Goal: Task Accomplishment & Management: Manage account settings

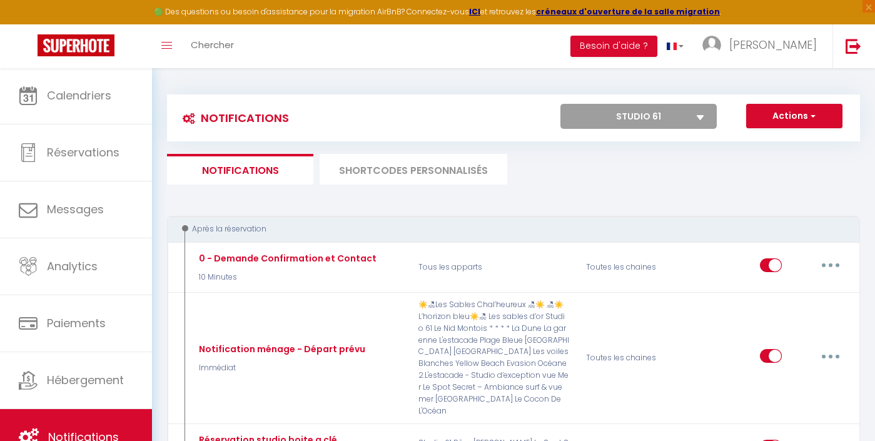
select select "33350"
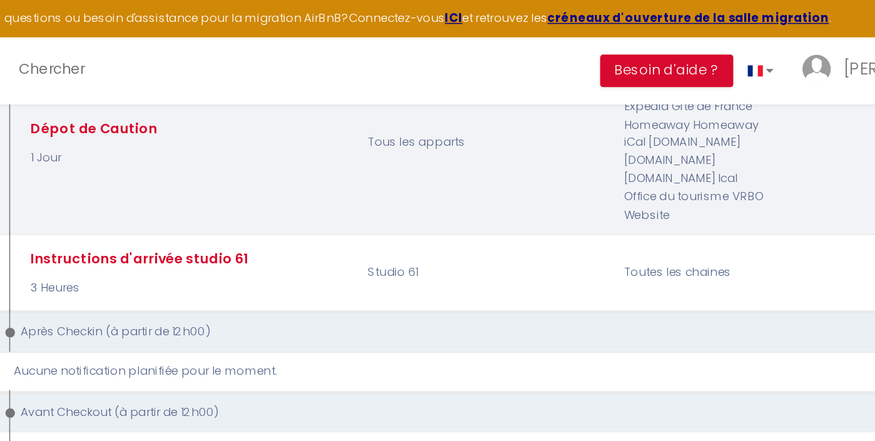
scroll to position [479, 0]
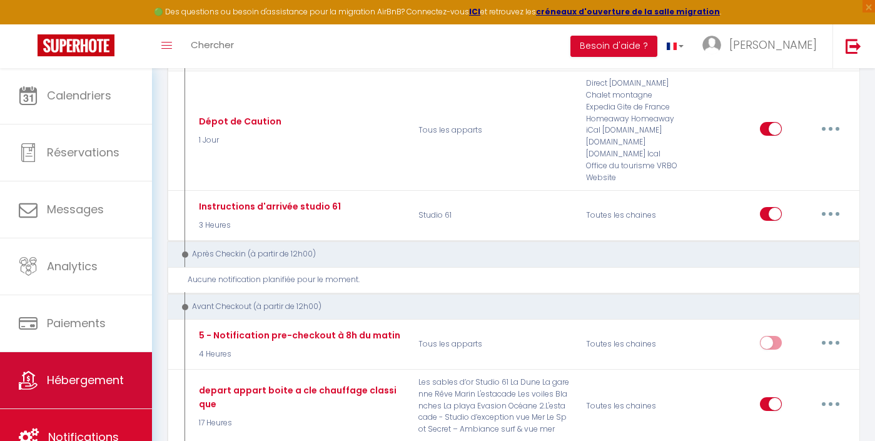
click at [94, 384] on span "Hébergement" at bounding box center [85, 380] width 77 height 16
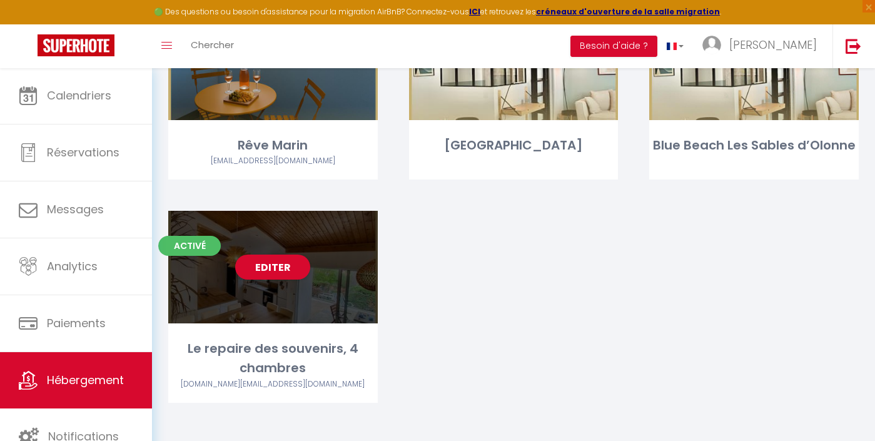
scroll to position [1615, 0]
click at [262, 266] on link "Editer" at bounding box center [272, 267] width 75 height 25
select select "3"
select select "2"
select select "1"
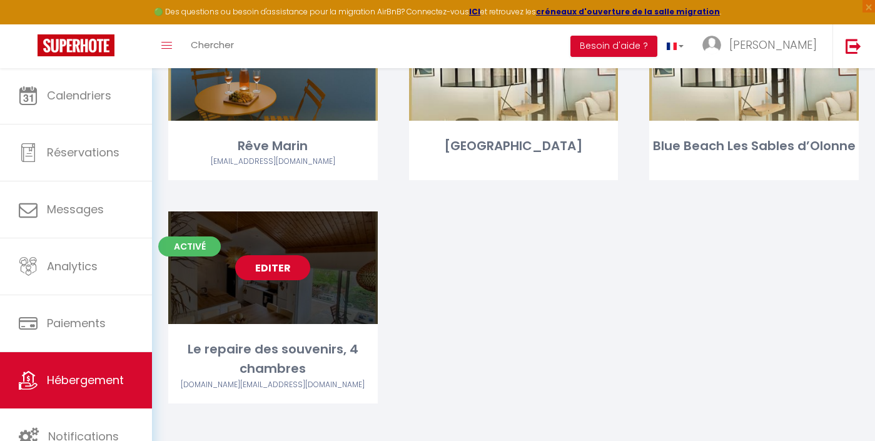
select select "1"
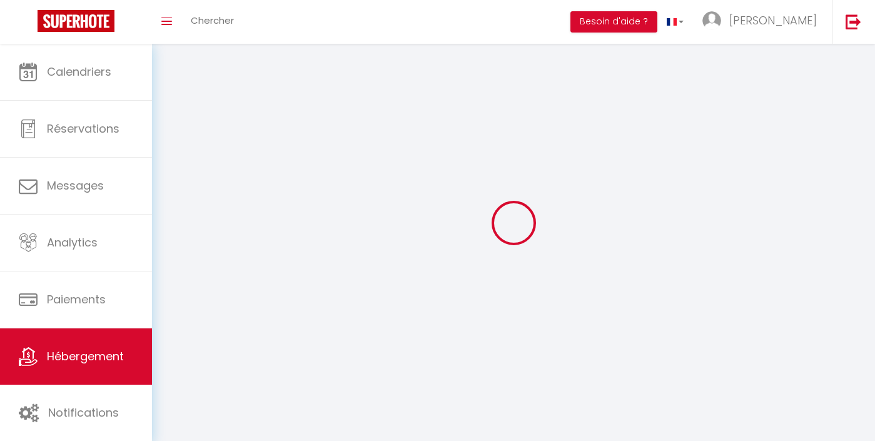
select select
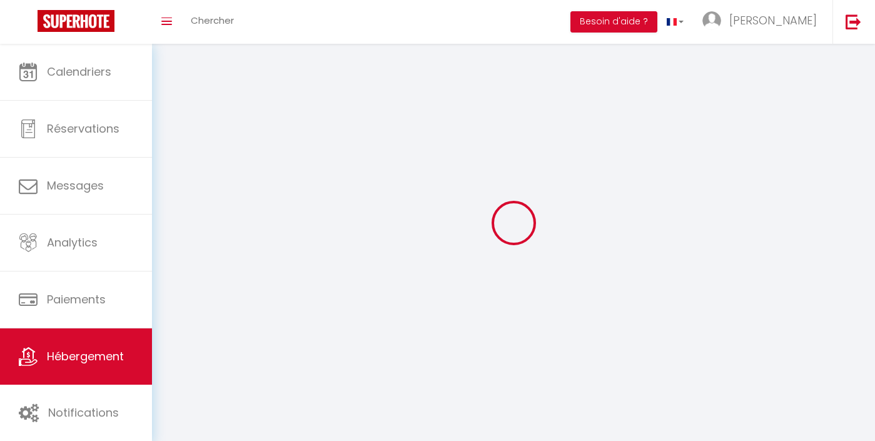
select select
checkbox input "false"
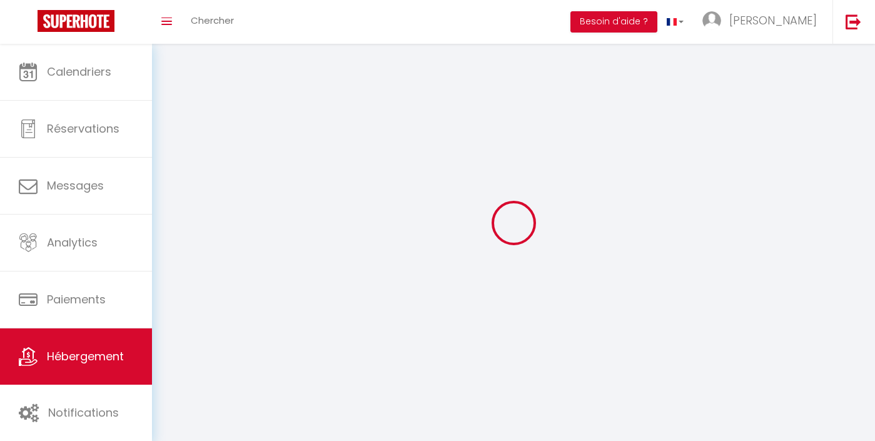
checkbox input "false"
select select
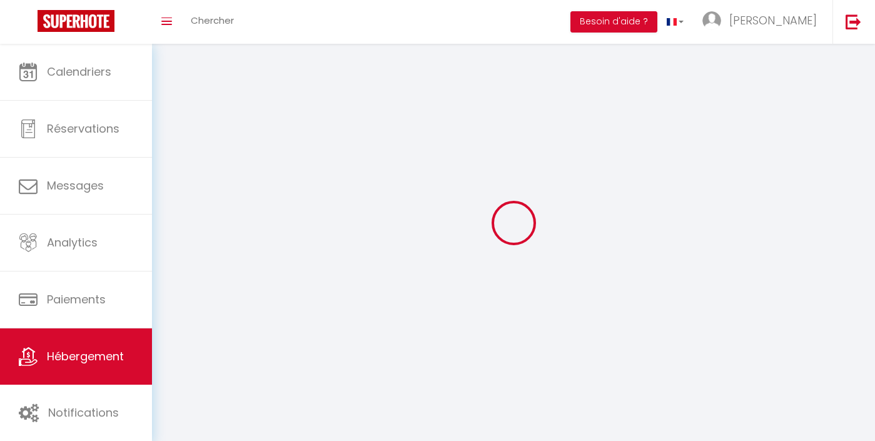
select select
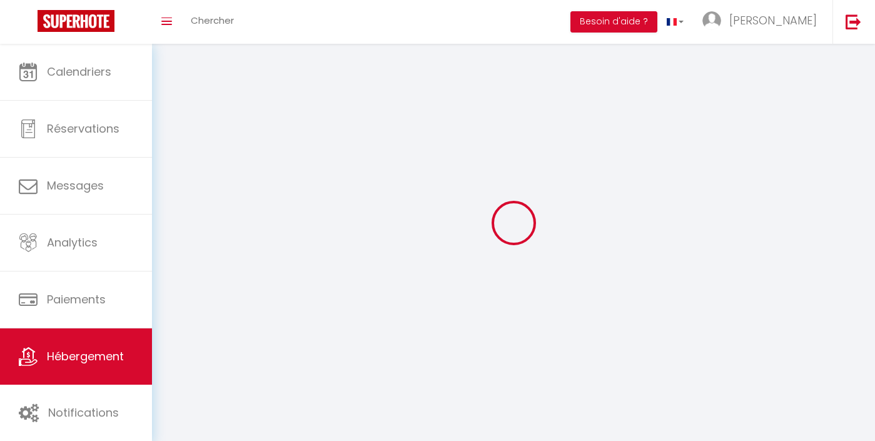
select select
checkbox input "false"
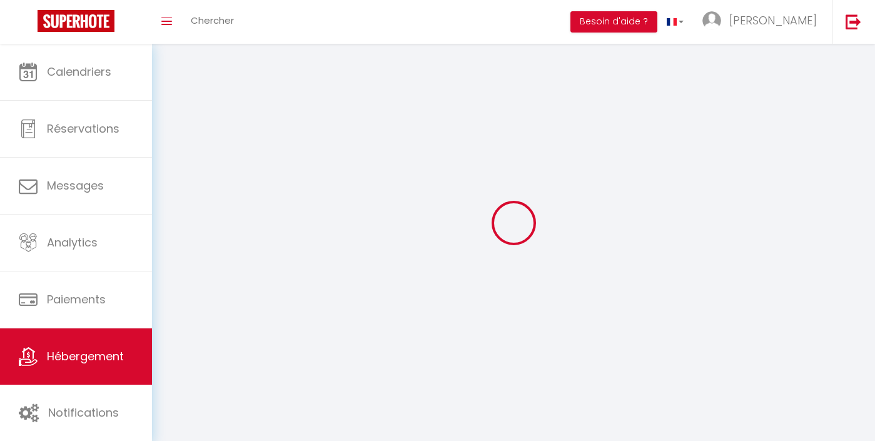
select select
select select "28"
select select
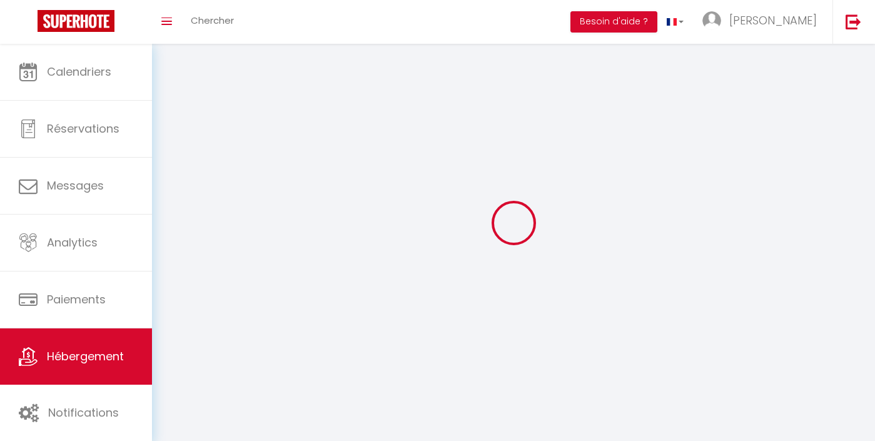
select select
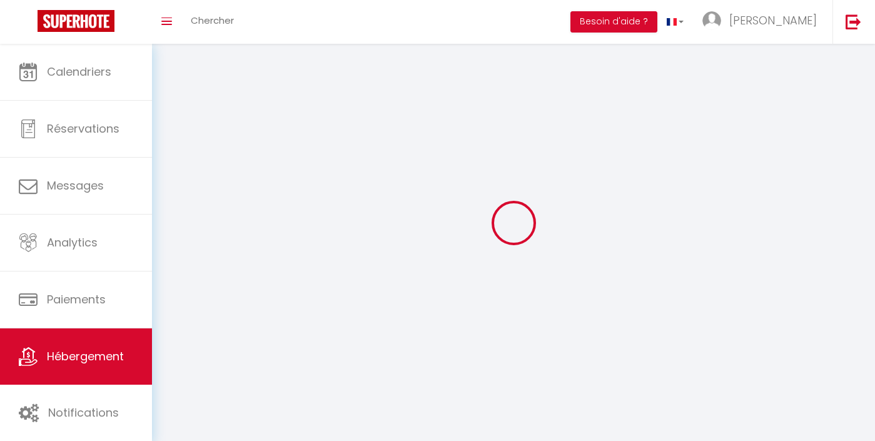
checkbox input "false"
select select
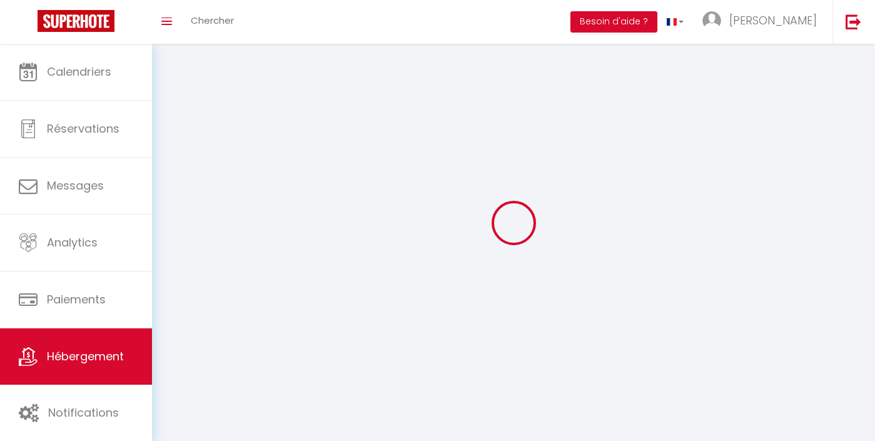
select select
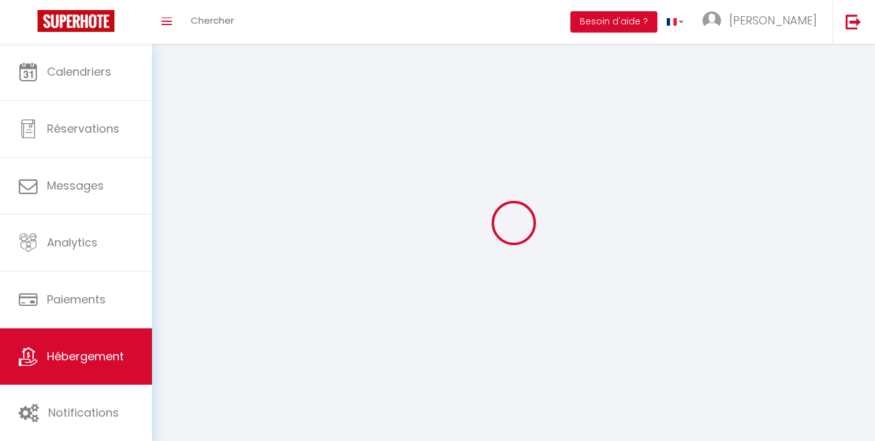
select select
checkbox input "false"
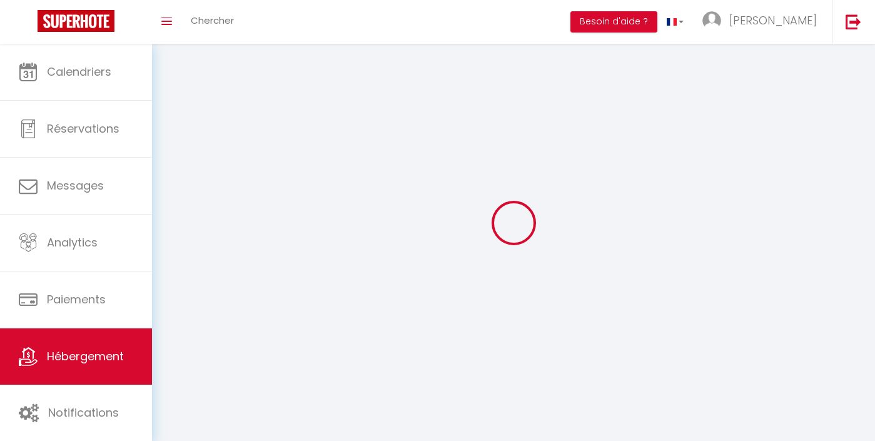
select select
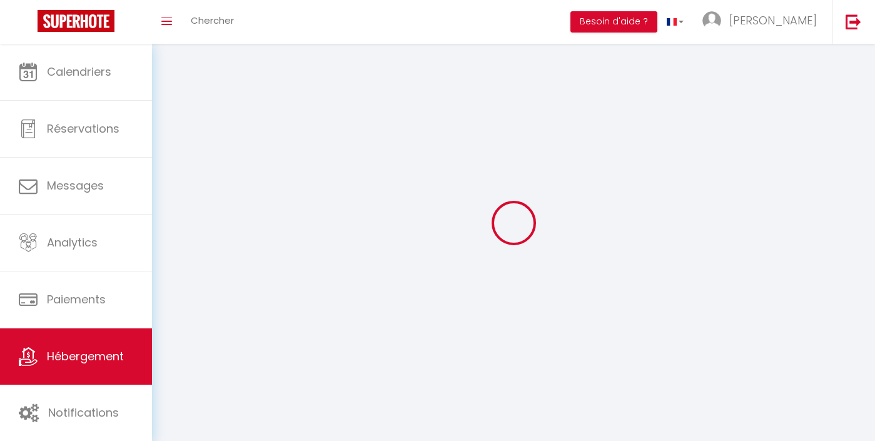
select select
checkbox input "false"
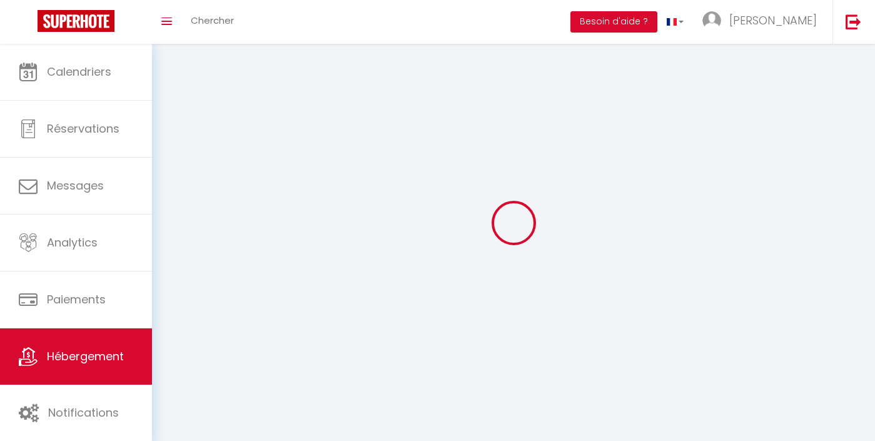
checkbox input "false"
select select
select select "1"
select select
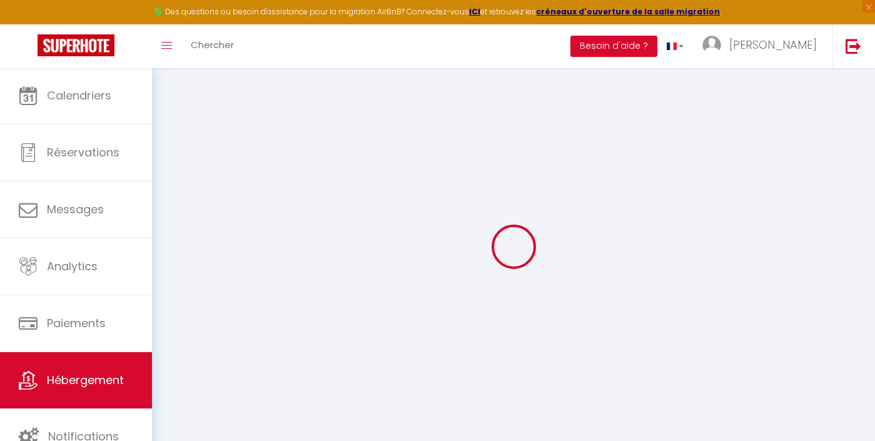
select select
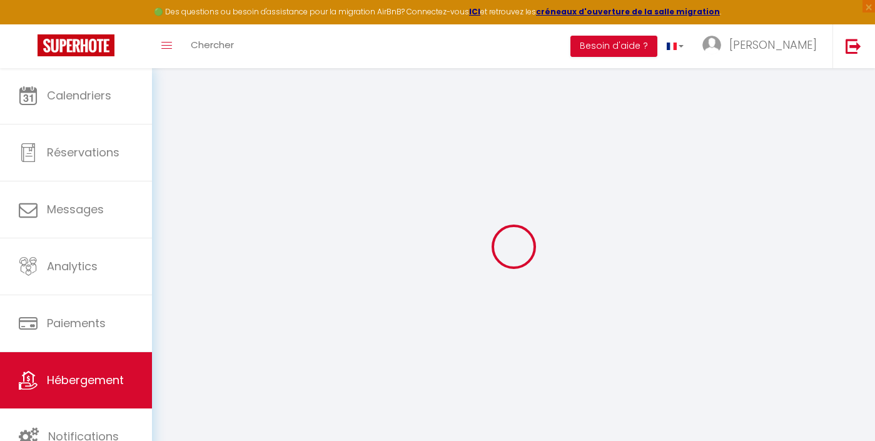
select select
checkbox input "false"
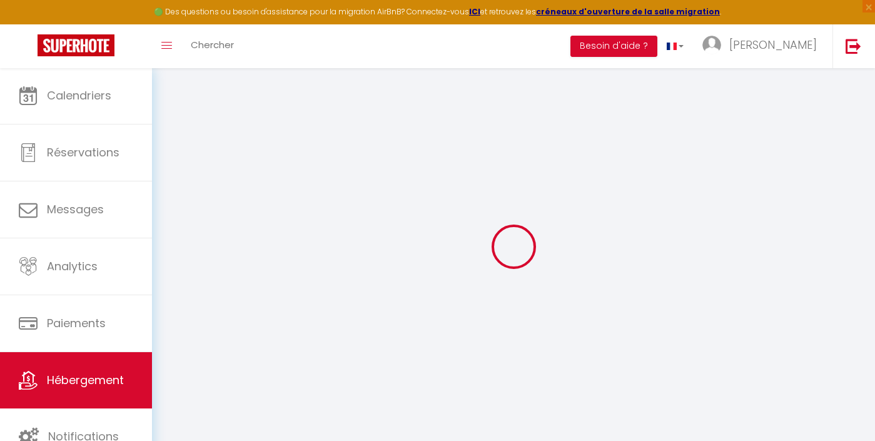
select select
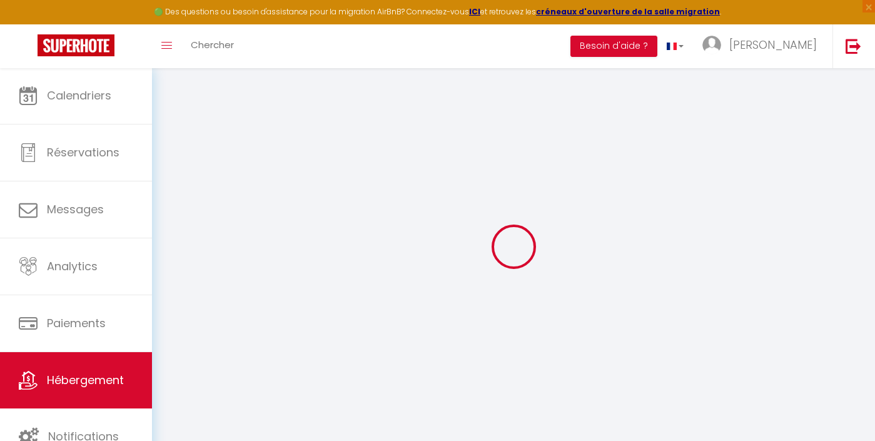
select select
checkbox input "false"
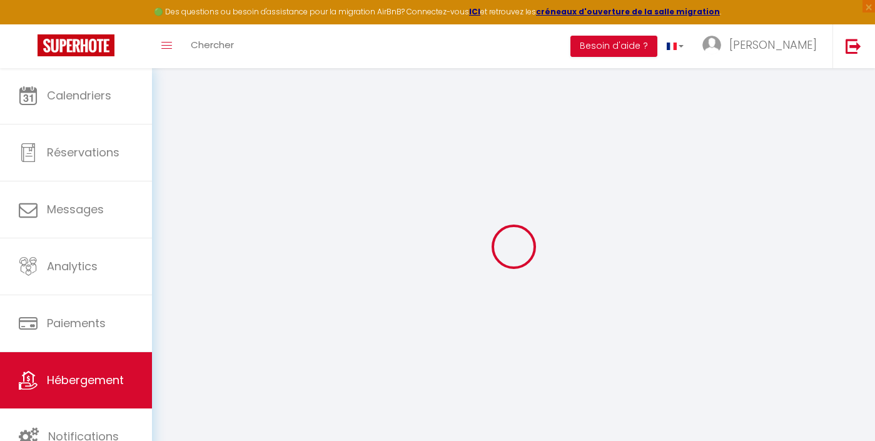
checkbox input "false"
select select
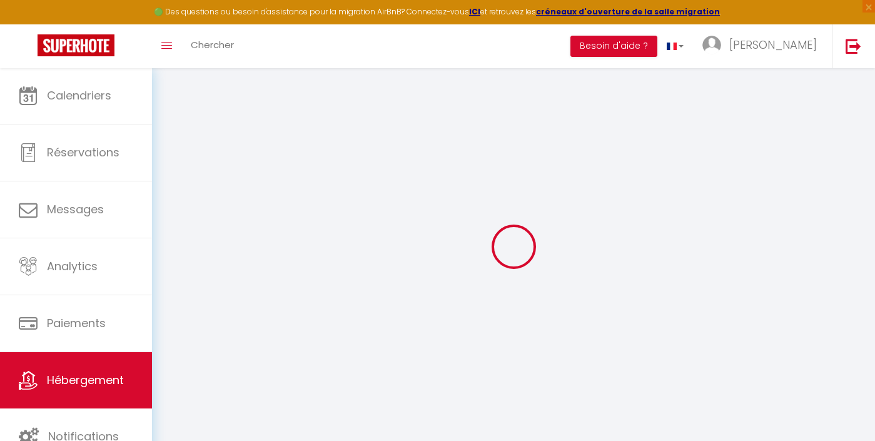
select select
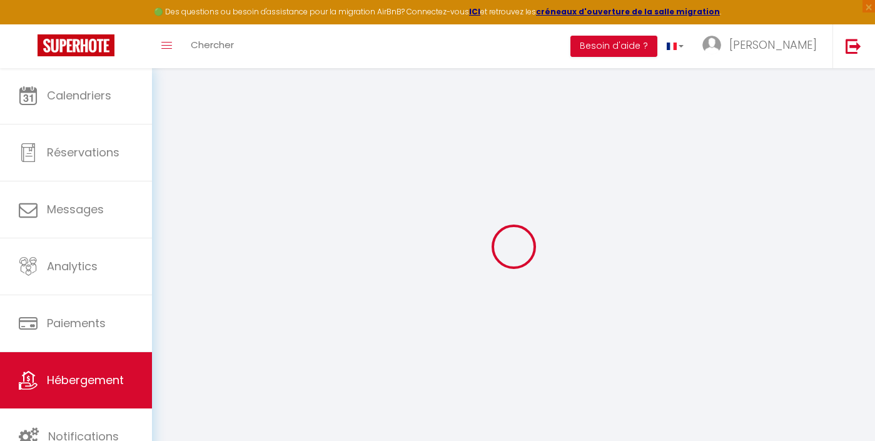
checkbox input "false"
select select
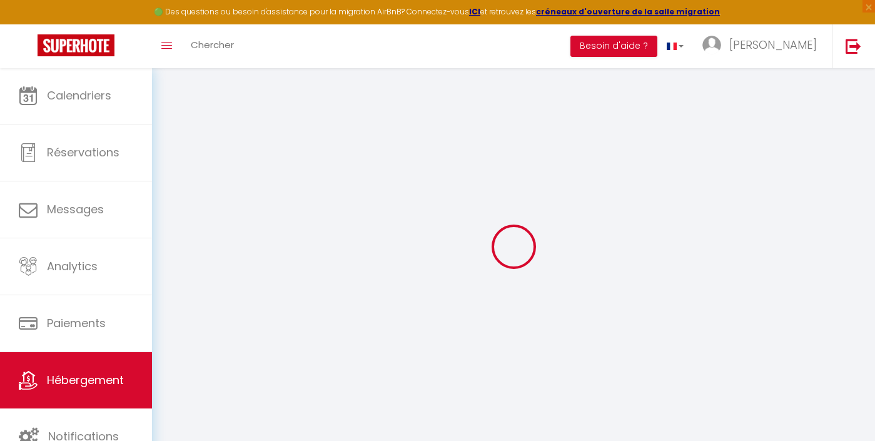
select select
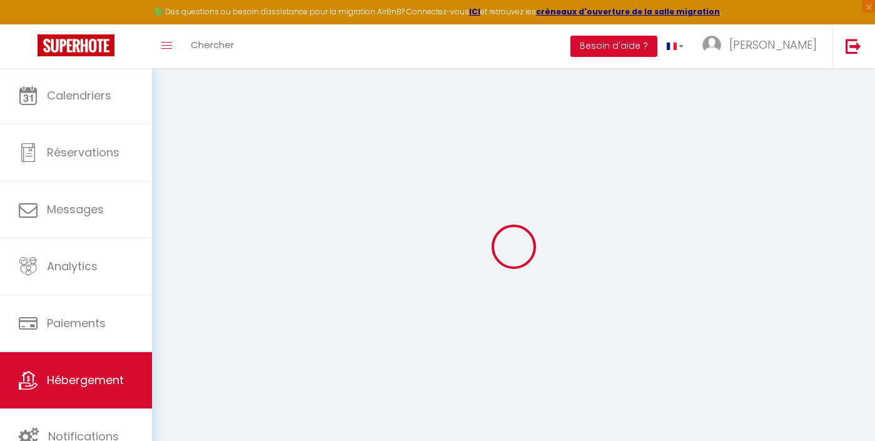
select select
checkbox input "false"
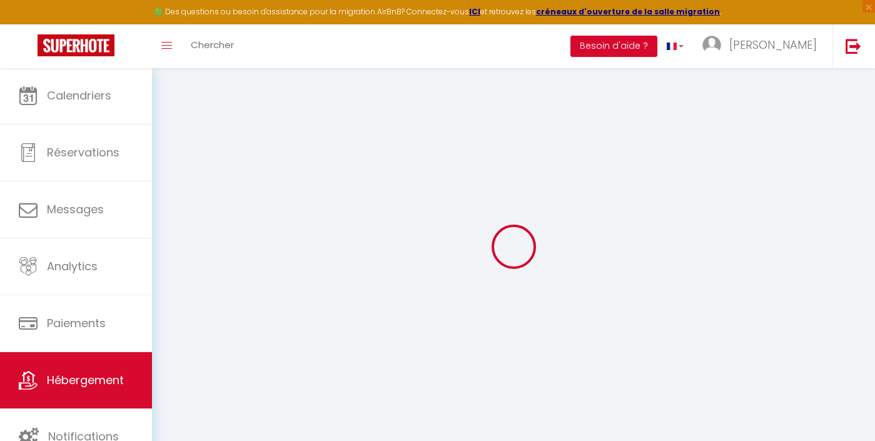
checkbox input "false"
select select
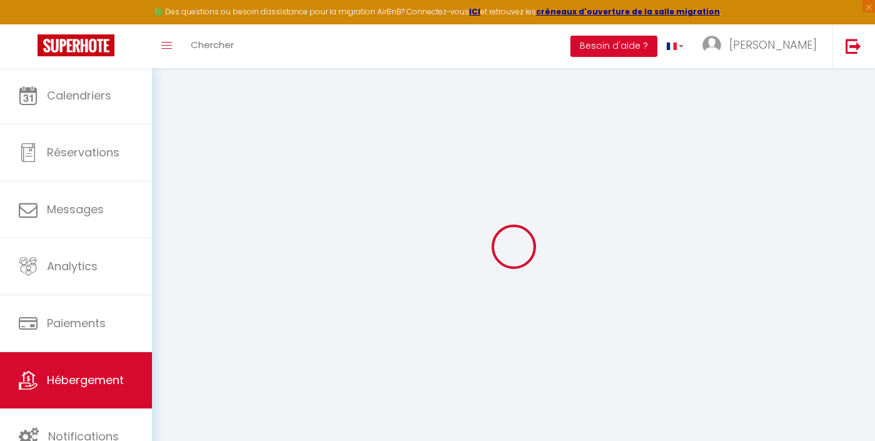
select select
checkbox input "false"
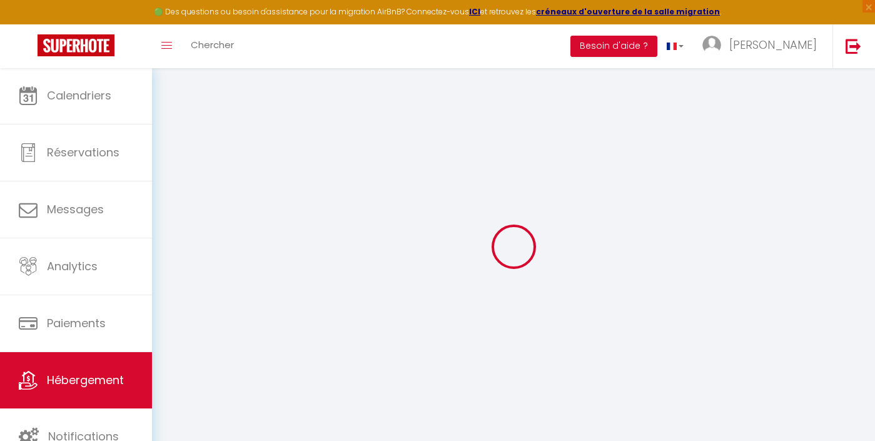
checkbox input "false"
select select
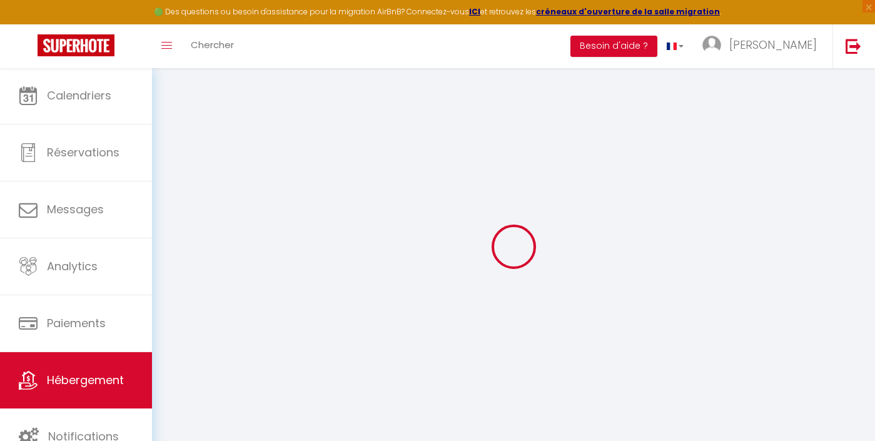
type input "Le repaire des souvenirs, 4 chambres"
type input "Laetitia"
type input "LE CLERC DE BUSSY"
type input "13 ALLEE MATATO"
type input "33470"
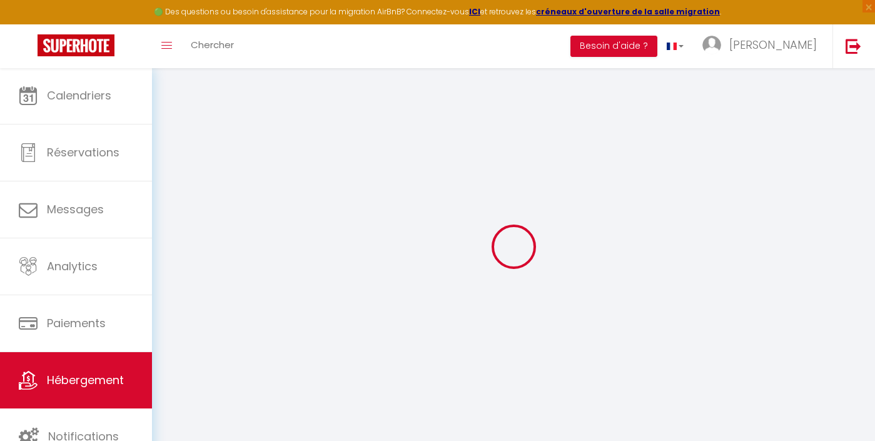
type input "[PERSON_NAME]"
select select "houses"
select select "8"
select select "4"
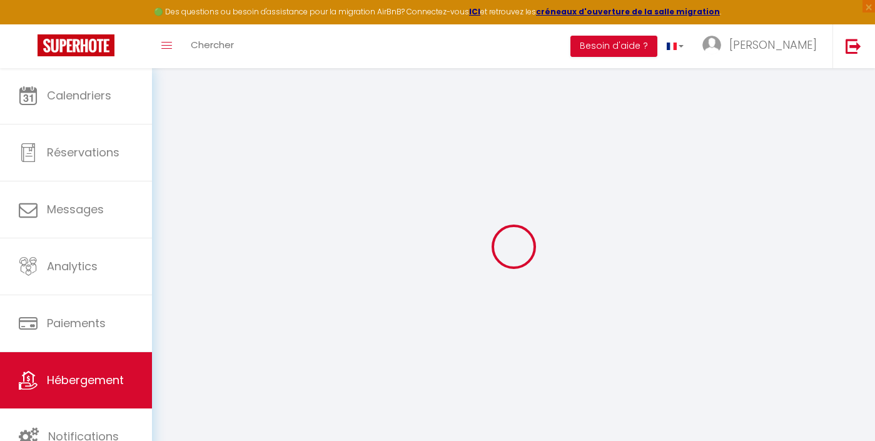
type input "143"
type input "10"
type input "3.3"
type input "0"
type input "900"
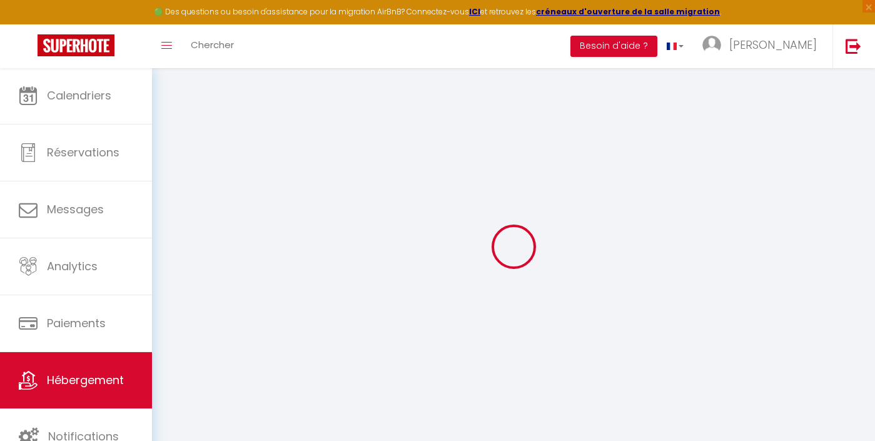
type input "19.81"
select select
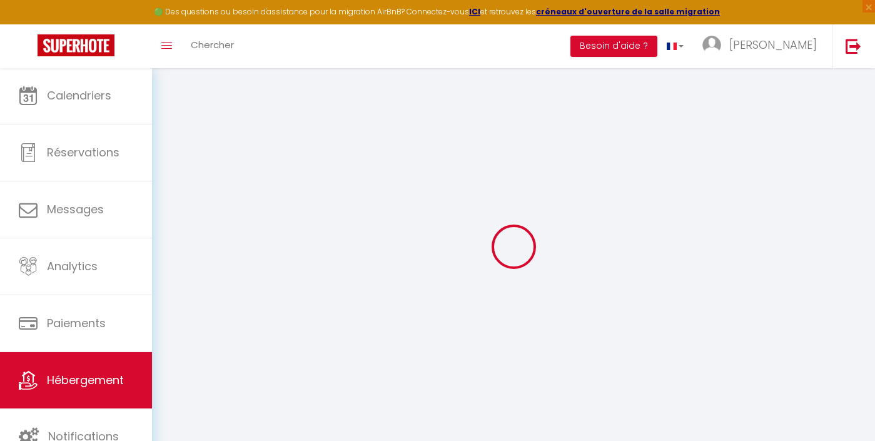
select select
type input "[STREET_ADDRESS]"
type input "85160"
type input "[GEOGRAPHIC_DATA]"
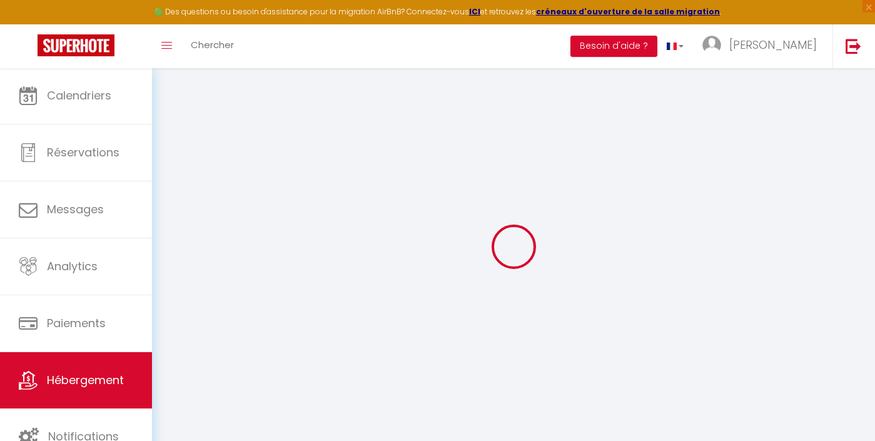
type input "[PERSON_NAME][EMAIL_ADDRESS][DOMAIN_NAME]"
select select "15962"
checkbox input "false"
checkbox input "true"
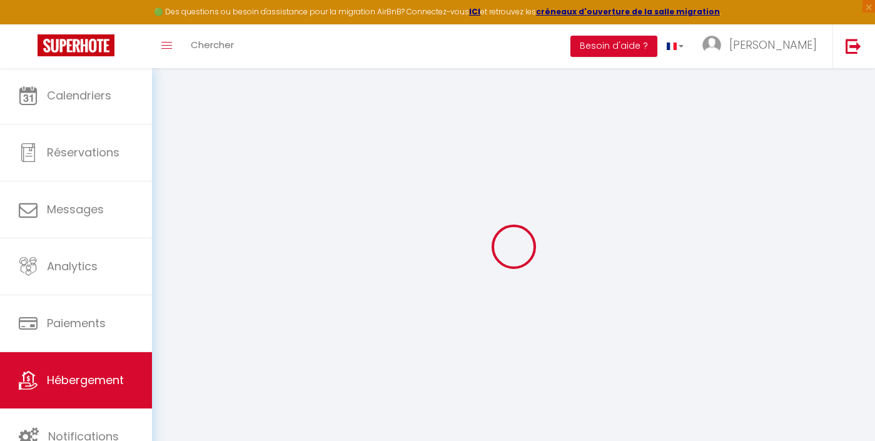
checkbox input "false"
radio input "true"
type input "0"
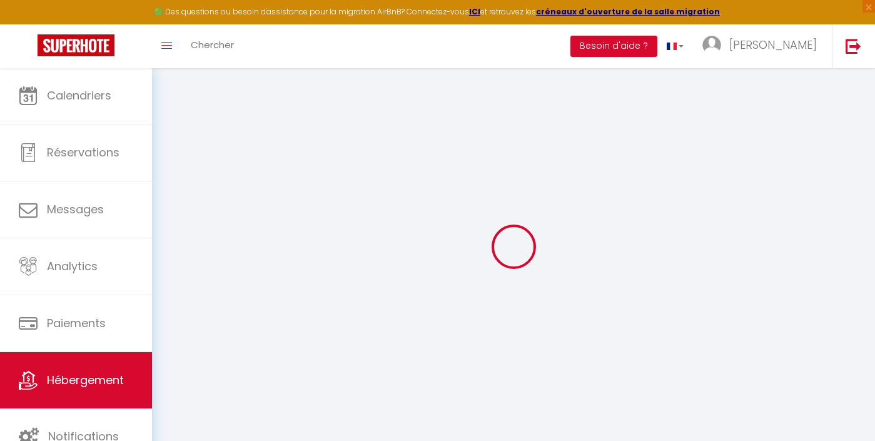
type input "0"
select select
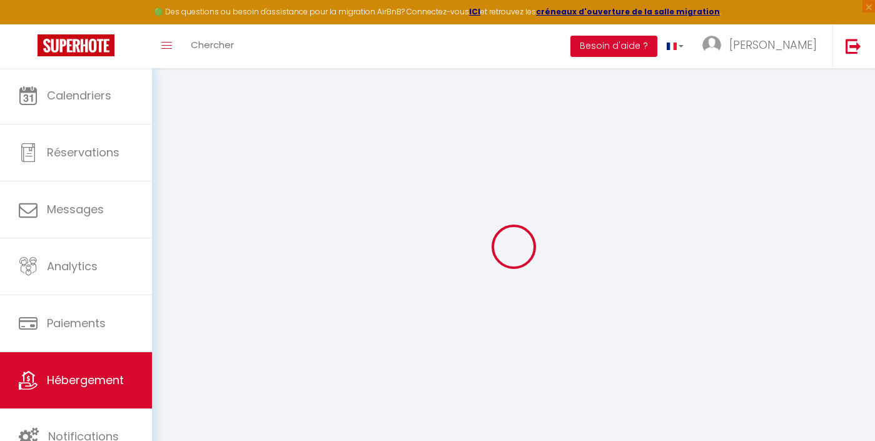
select select
checkbox input "false"
checkbox input "true"
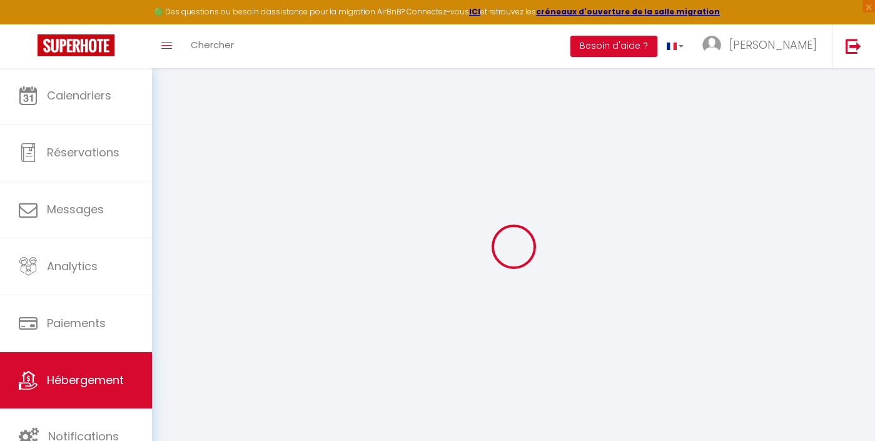
checkbox input "false"
select select
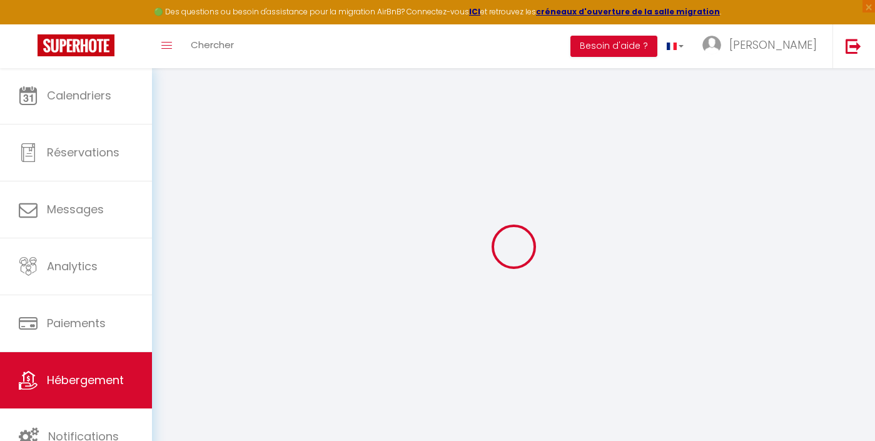
select select
checkbox input "false"
checkbox input "true"
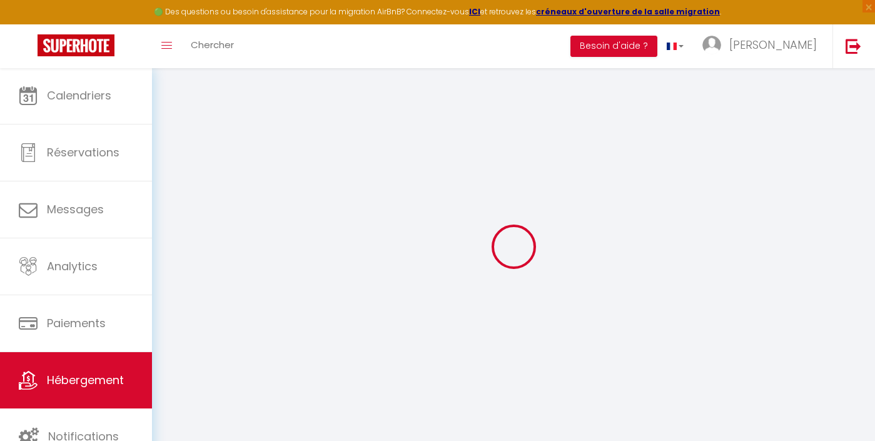
checkbox input "false"
checkbox input "true"
checkbox input "false"
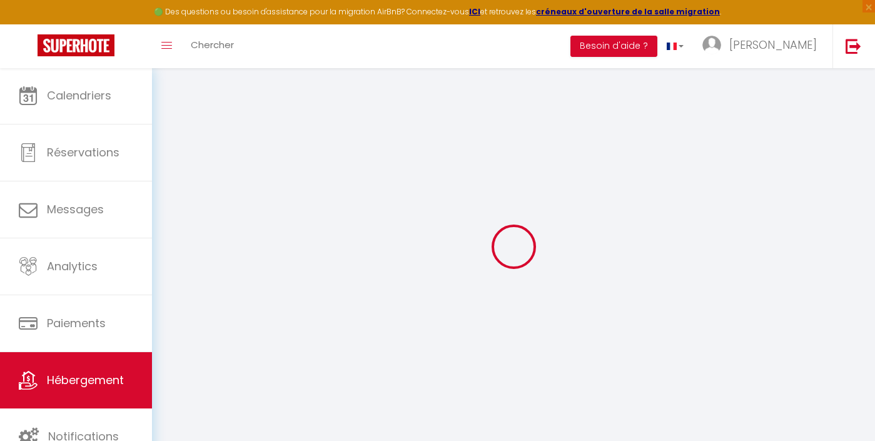
select select "16:00"
select select "23:00"
select select "10:00"
select select "30"
select select "120"
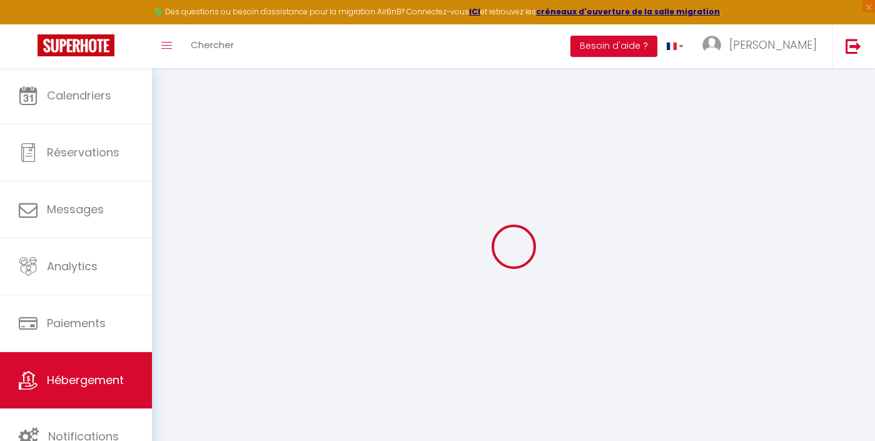
select select "19:00"
checkbox input "false"
checkbox input "true"
checkbox input "false"
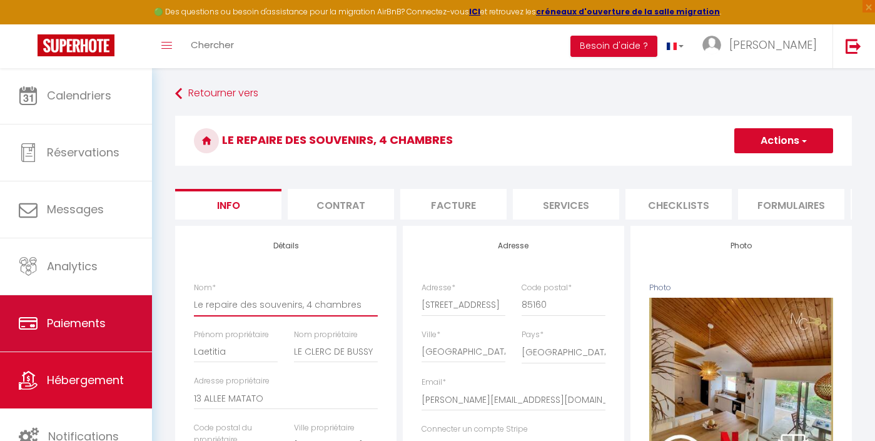
drag, startPoint x: 297, startPoint y: 304, endPoint x: 112, endPoint y: 301, distance: 185.1
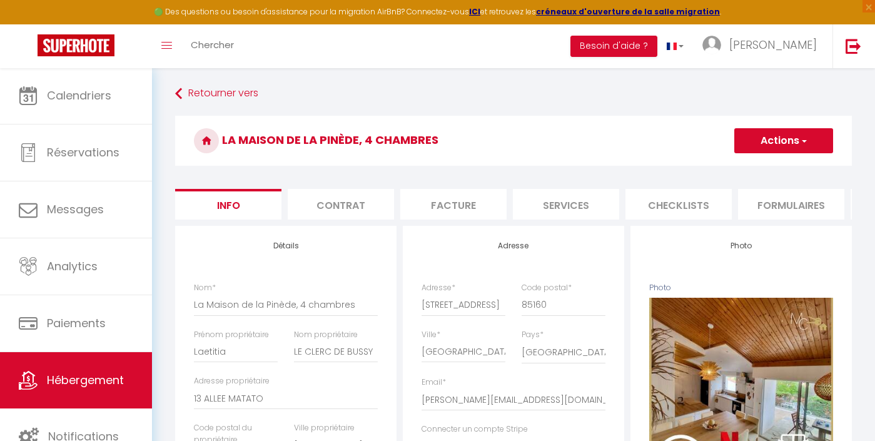
click at [801, 146] on span "button" at bounding box center [803, 140] width 8 height 13
click at [743, 165] on input "Enregistrer" at bounding box center [734, 168] width 46 height 13
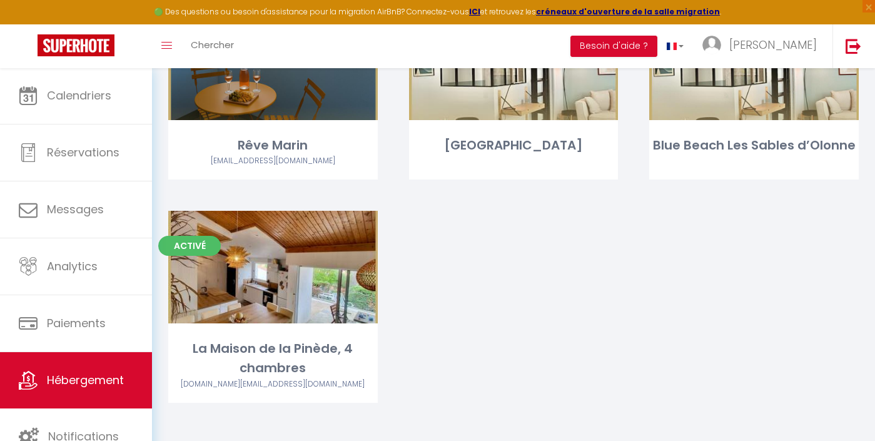
scroll to position [1615, 0]
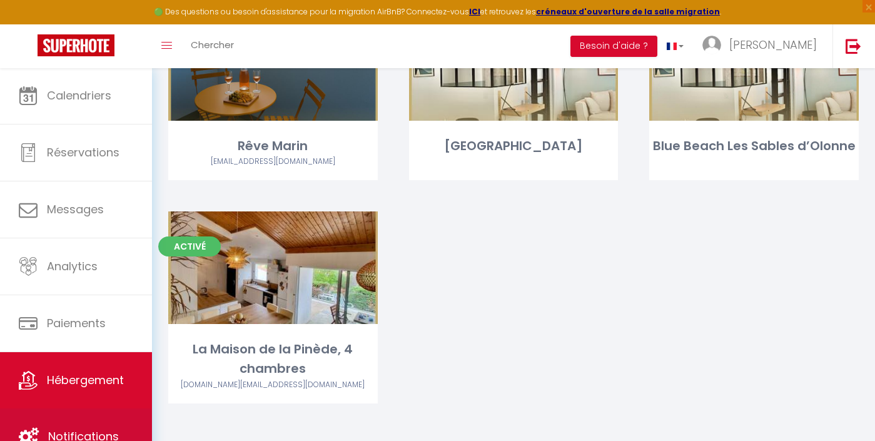
click at [71, 419] on link "Notifications" at bounding box center [76, 436] width 152 height 56
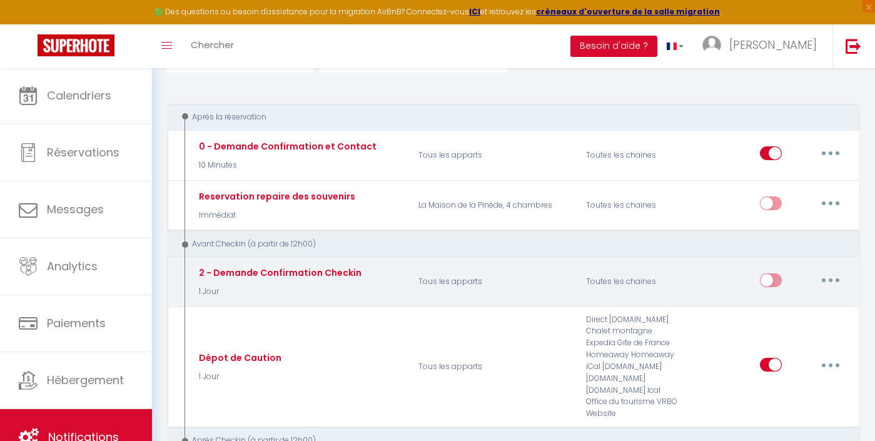
scroll to position [121, 0]
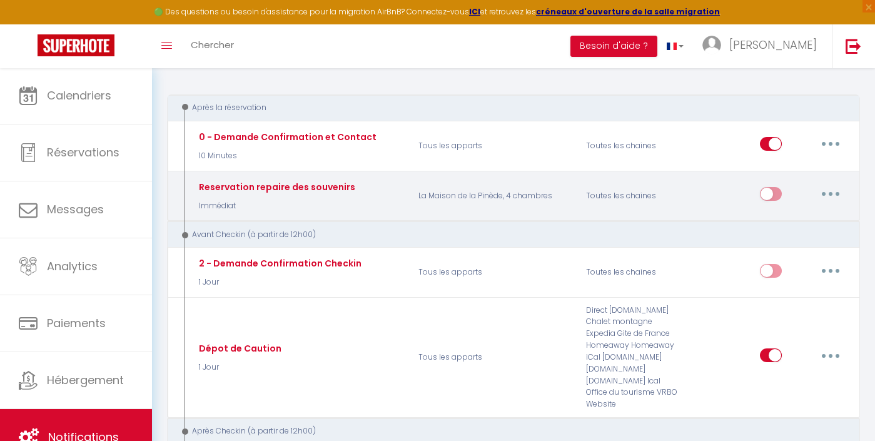
click at [828, 188] on button "button" at bounding box center [830, 194] width 35 height 20
click at [775, 215] on link "Editer" at bounding box center [797, 222] width 93 height 21
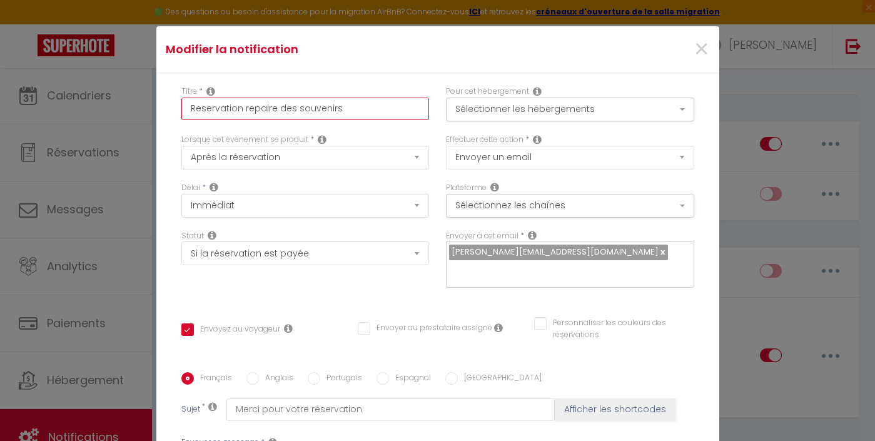
drag, startPoint x: 349, startPoint y: 104, endPoint x: 239, endPoint y: 104, distance: 109.4
click at [239, 104] on input "Reservation repaire des souvenirs" at bounding box center [305, 109] width 248 height 23
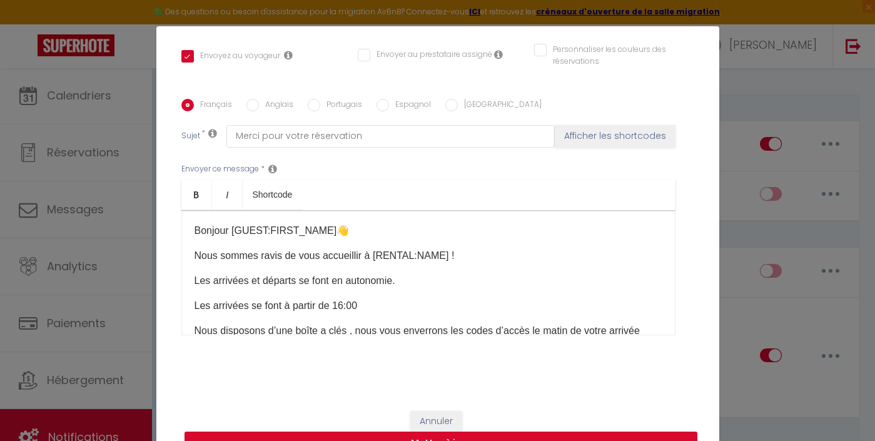
click at [520, 438] on button "Mettre à jour" at bounding box center [440, 443] width 513 height 24
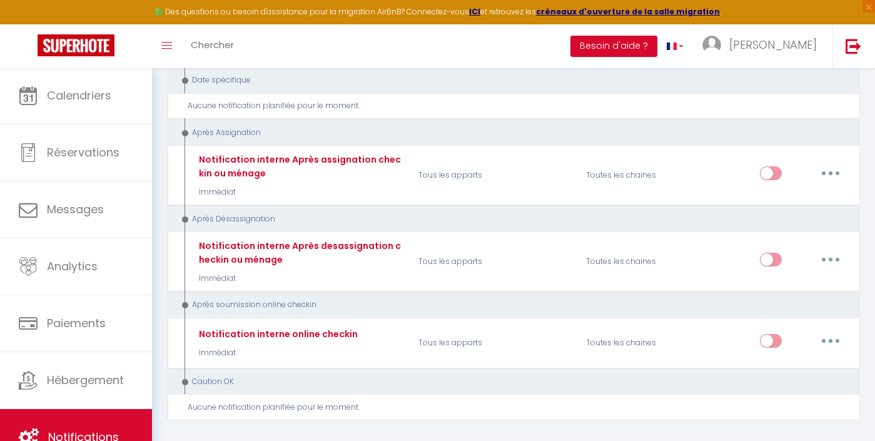
scroll to position [1724, 0]
